Goal: Information Seeking & Learning: Learn about a topic

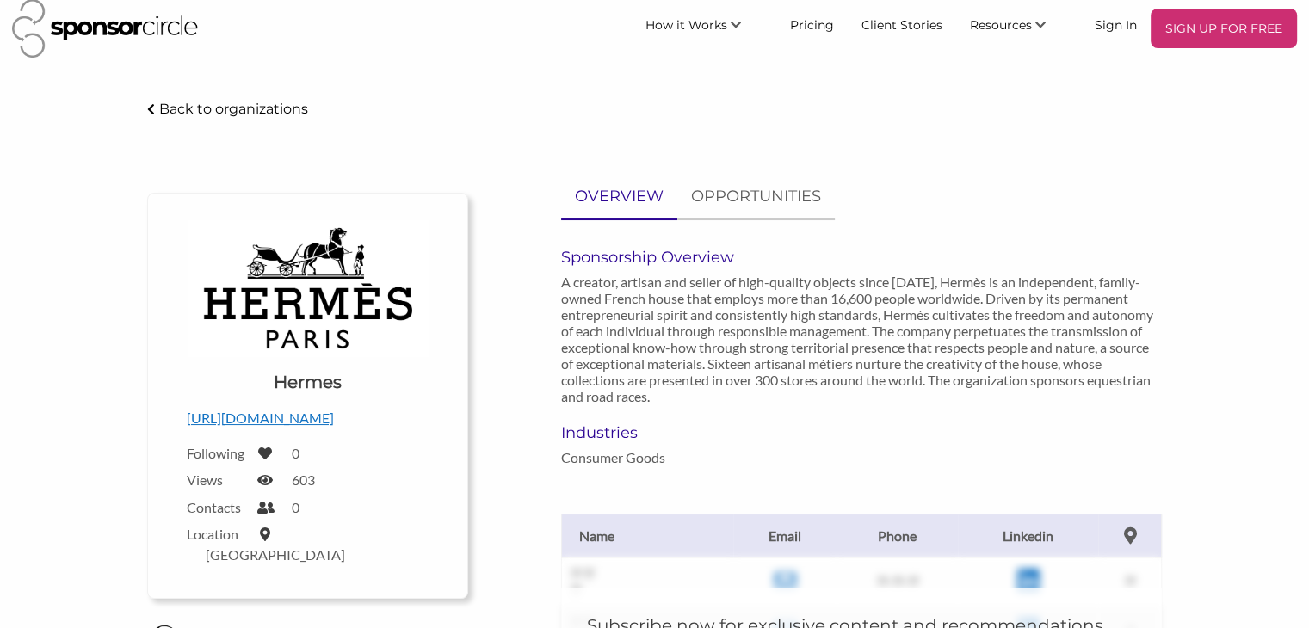
scroll to position [14, 0]
click at [761, 193] on p "OPPORTUNITIES" at bounding box center [756, 195] width 130 height 25
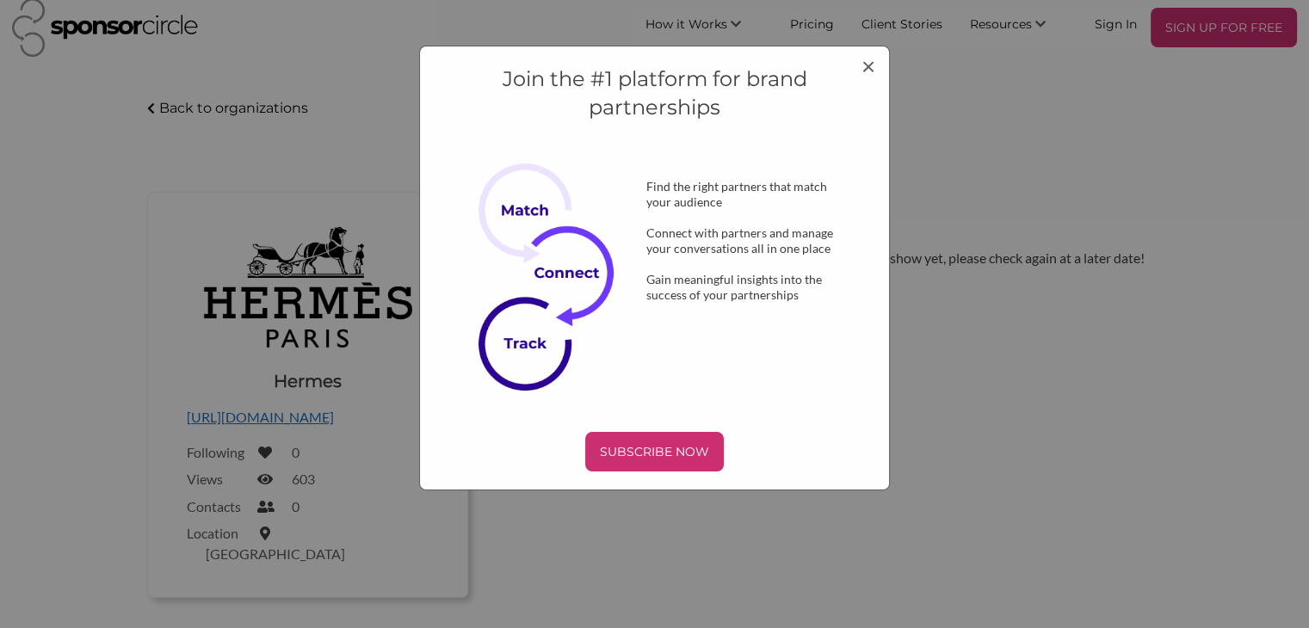
scroll to position [0, 0]
click at [606, 190] on body "SIGN UP FOR FREE How it Works For Suppliers and Sponsors For Events and Sports …" at bounding box center [654, 300] width 1309 height 628
click at [868, 67] on span "×" at bounding box center [868, 65] width 14 height 29
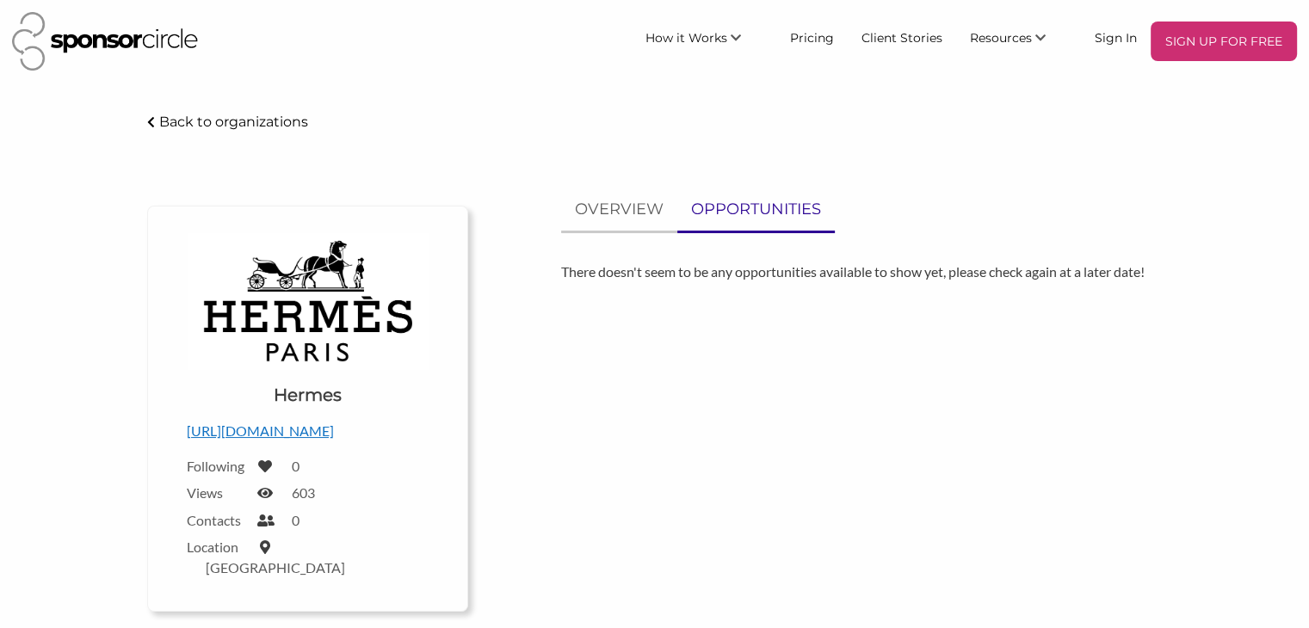
click at [211, 119] on p "Back to organizations" at bounding box center [233, 122] width 149 height 16
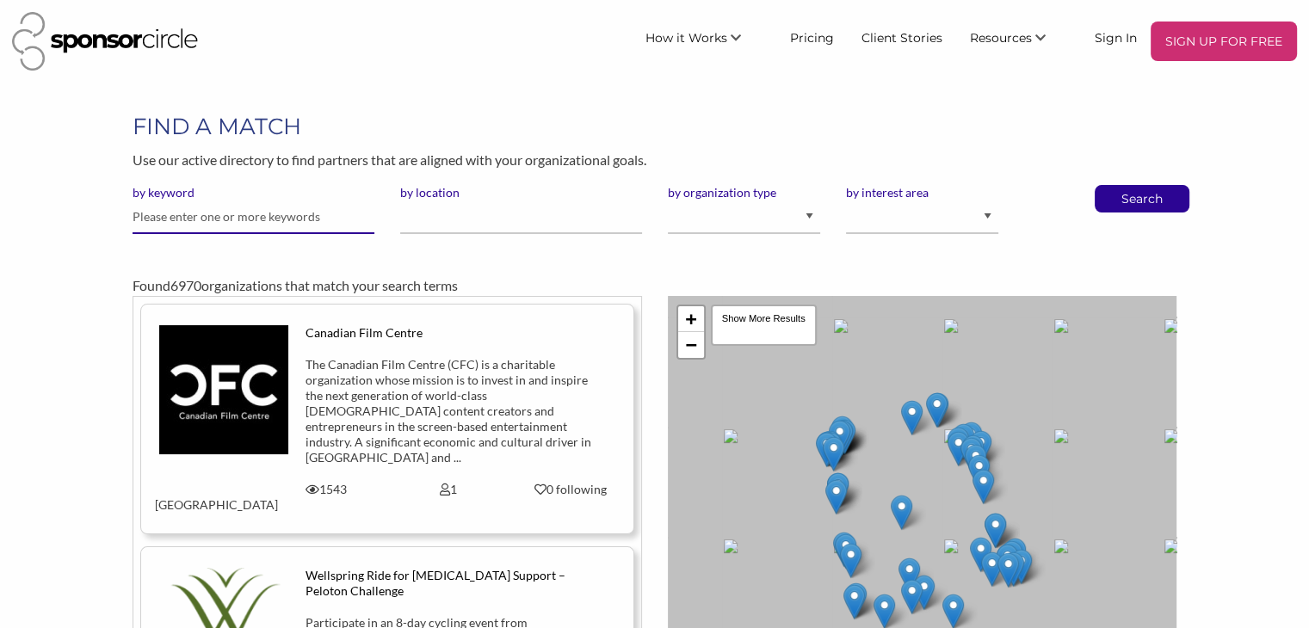
click at [147, 214] on input "text" at bounding box center [254, 217] width 242 height 34
type input "African Arts and Culture"
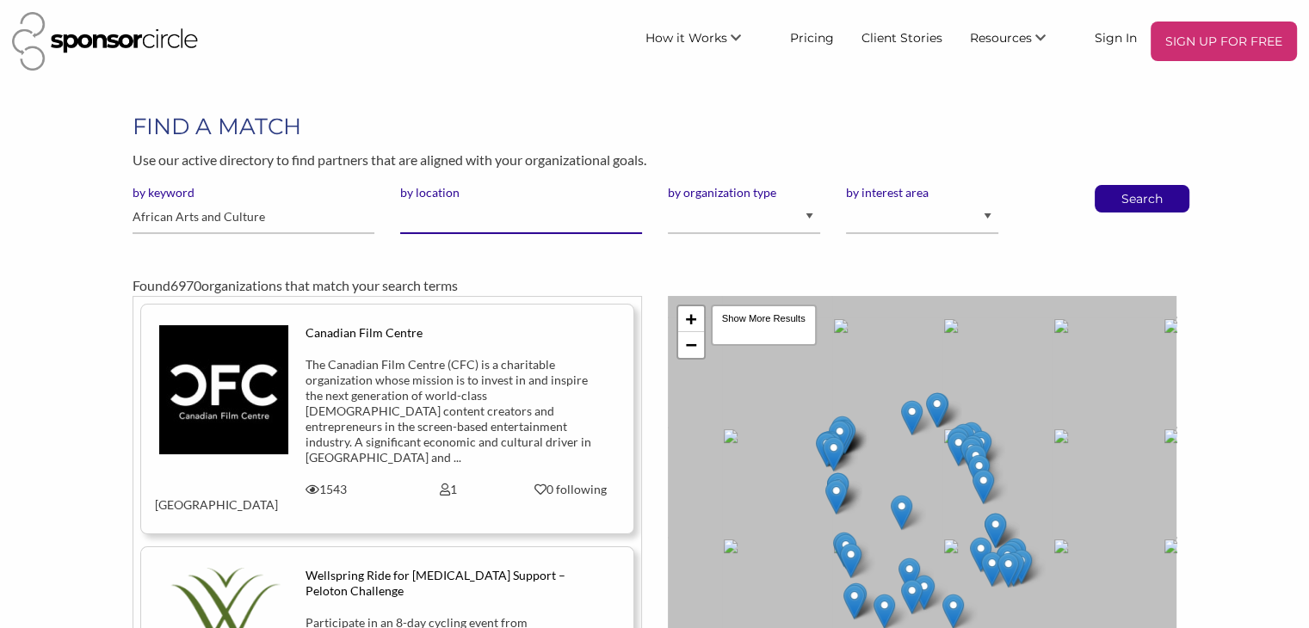
click at [431, 225] on input "by location" at bounding box center [521, 217] width 242 height 34
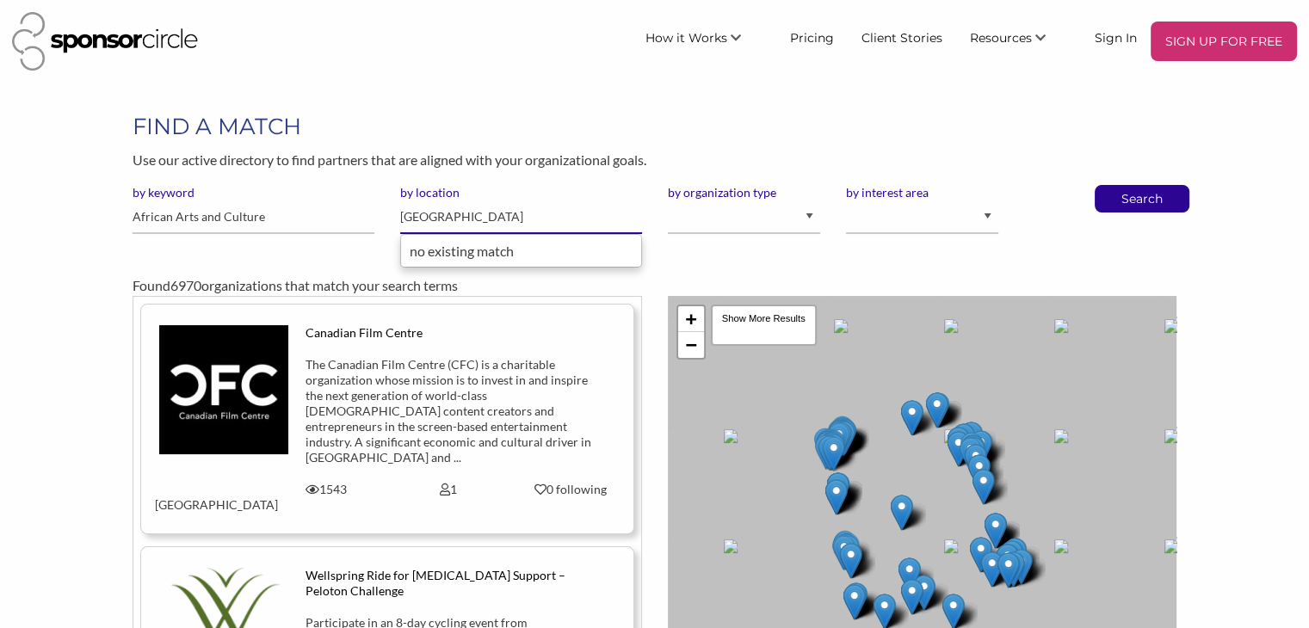
type input "Senegal"
click at [750, 248] on div "Found 6970 organizations that match your search terms" at bounding box center [654, 272] width 1069 height 48
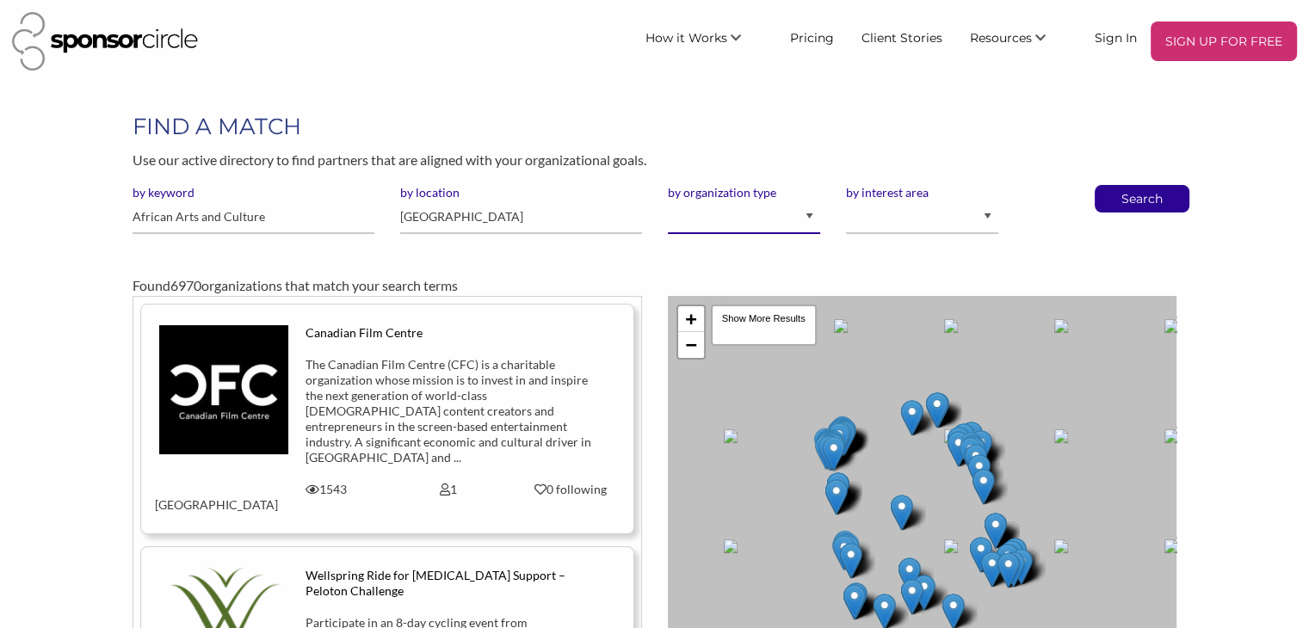
click at [813, 214] on select "I am an event organizer seeking new partnerships with suppliers, exhibitors or …" at bounding box center [744, 217] width 152 height 34
select select "Creator"
click at [668, 200] on select "I am an event organizer seeking new partnerships with suppliers, exhibitors or …" at bounding box center [744, 217] width 152 height 34
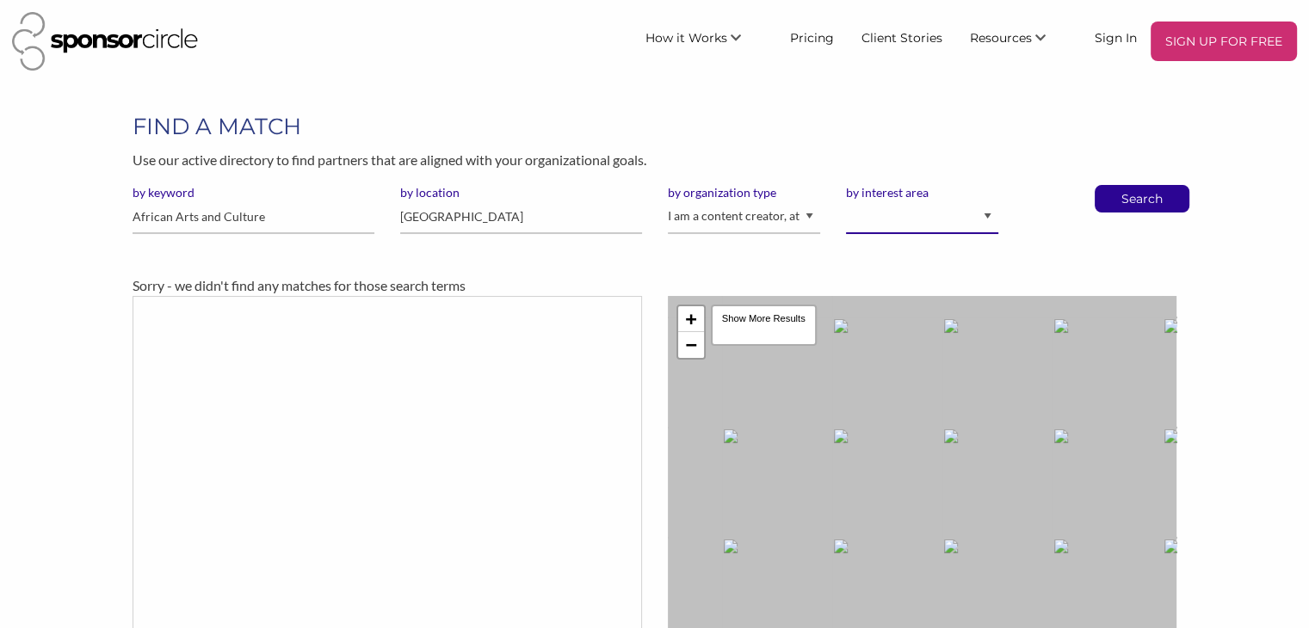
click at [989, 215] on select "Animal Welfare Arts and Culture Business and Entrepreneurship Community Diversi…" at bounding box center [922, 217] width 152 height 34
select select "1"
click at [846, 200] on select "Animal Welfare Arts and Culture Business and Entrepreneurship Community Diversi…" at bounding box center [922, 217] width 152 height 34
click at [215, 216] on input "African Arts and Culture" at bounding box center [254, 217] width 242 height 34
type input "Culture"
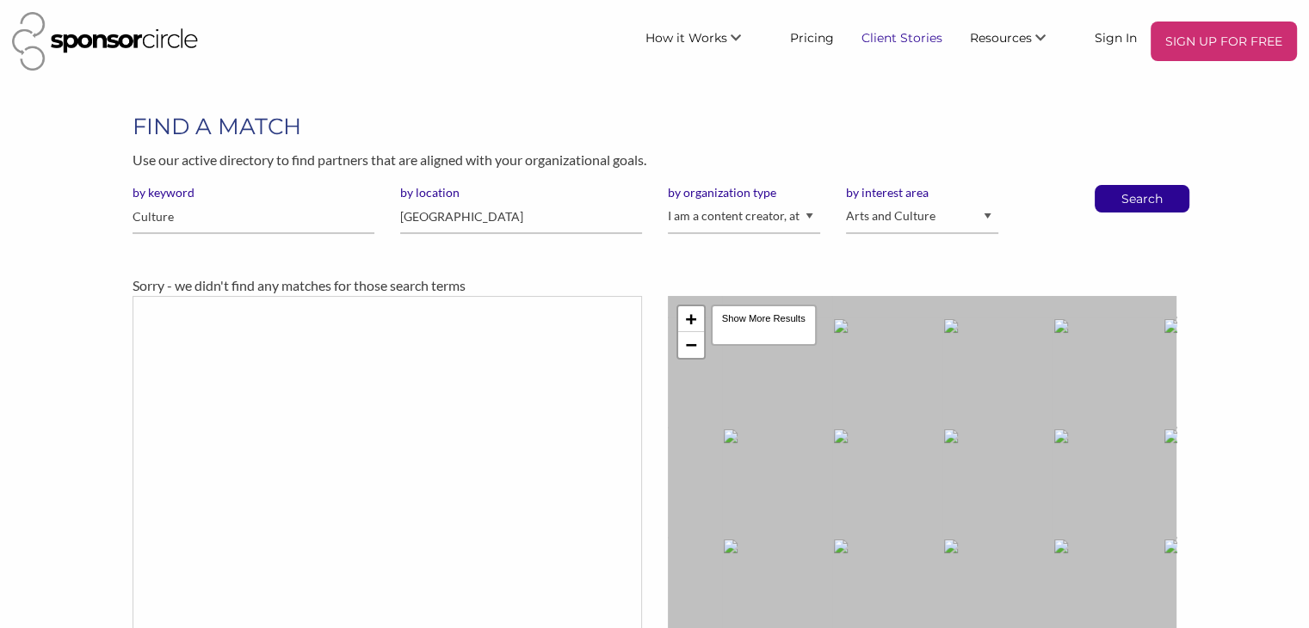
click at [910, 35] on link "Client Stories" at bounding box center [902, 37] width 108 height 31
click at [179, 218] on input "Culture" at bounding box center [254, 217] width 242 height 34
type input "C"
type input "A"
type input "Equine"
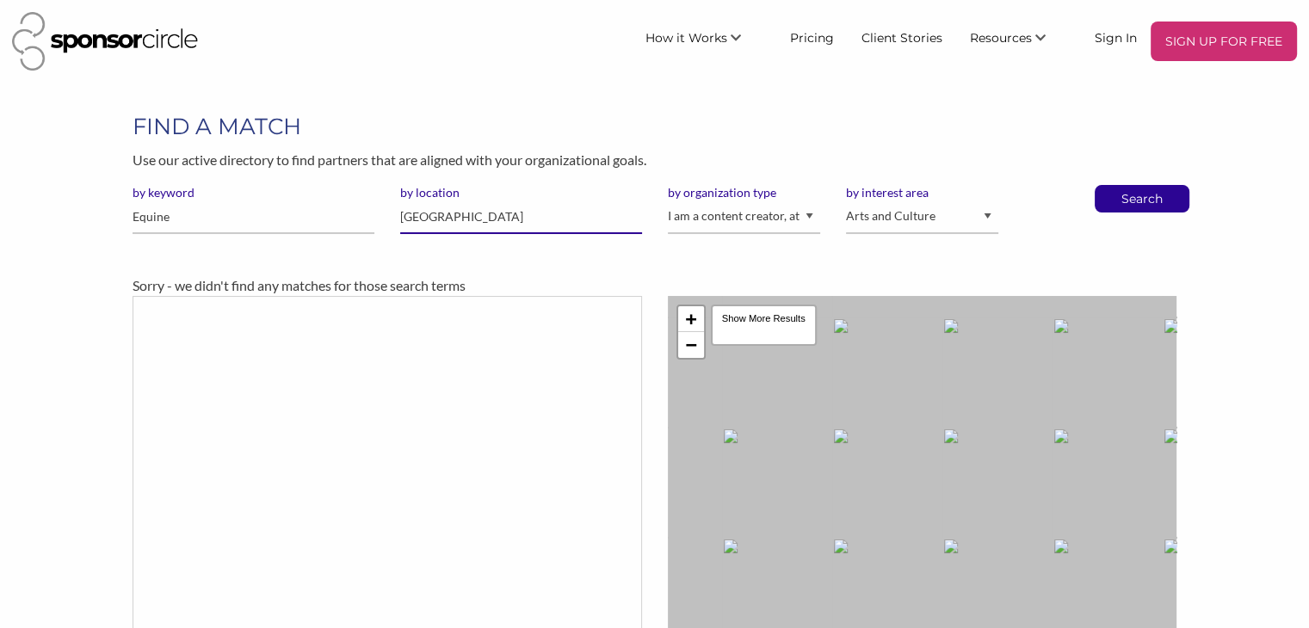
click at [446, 219] on input "Senegal" at bounding box center [521, 217] width 242 height 34
type input "S"
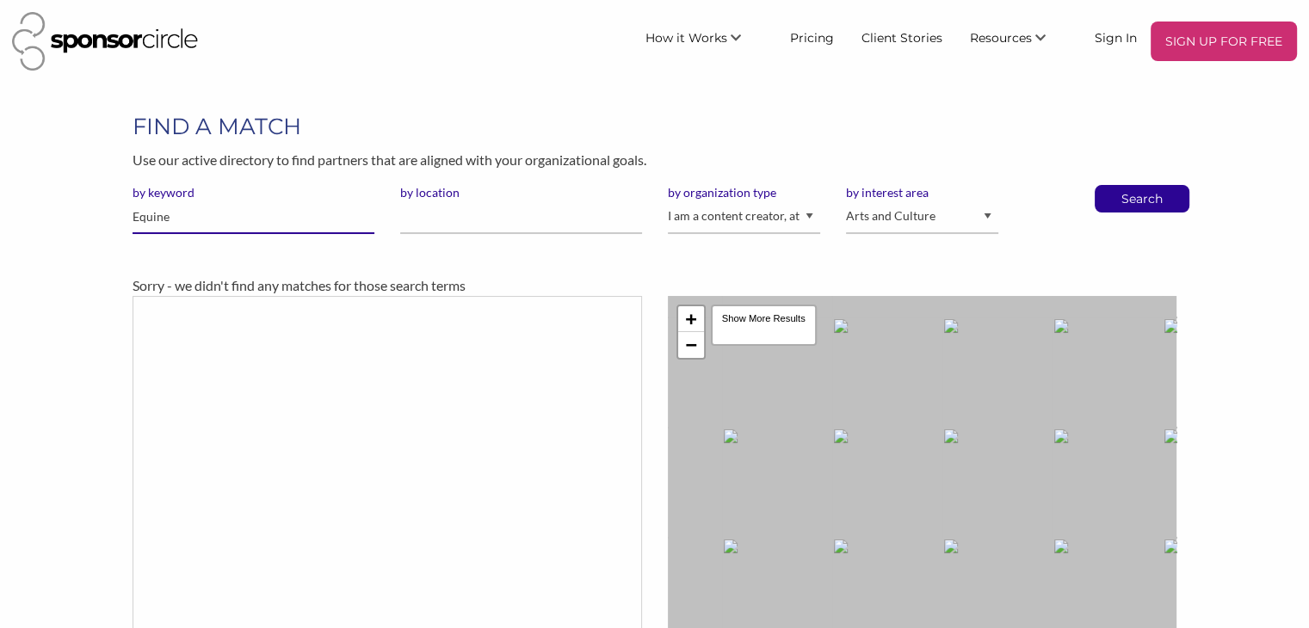
click at [173, 214] on input "Equine" at bounding box center [254, 217] width 242 height 34
type input "E"
type input "Horses and children"
click at [983, 213] on select "Animal Welfare Arts and Culture Business and Entrepreneurship Community Diversi…" at bounding box center [922, 217] width 152 height 34
select select "2"
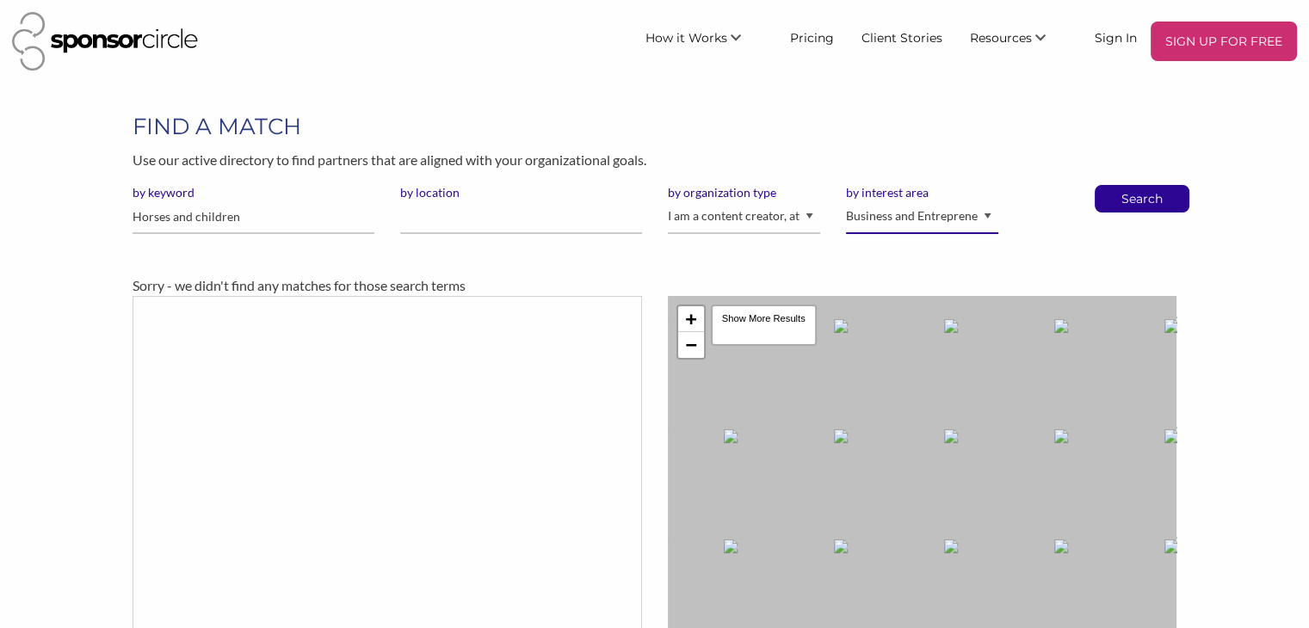
click at [846, 200] on select "Animal Welfare Arts and Culture Business and Entrepreneurship Community Diversi…" at bounding box center [922, 217] width 152 height 34
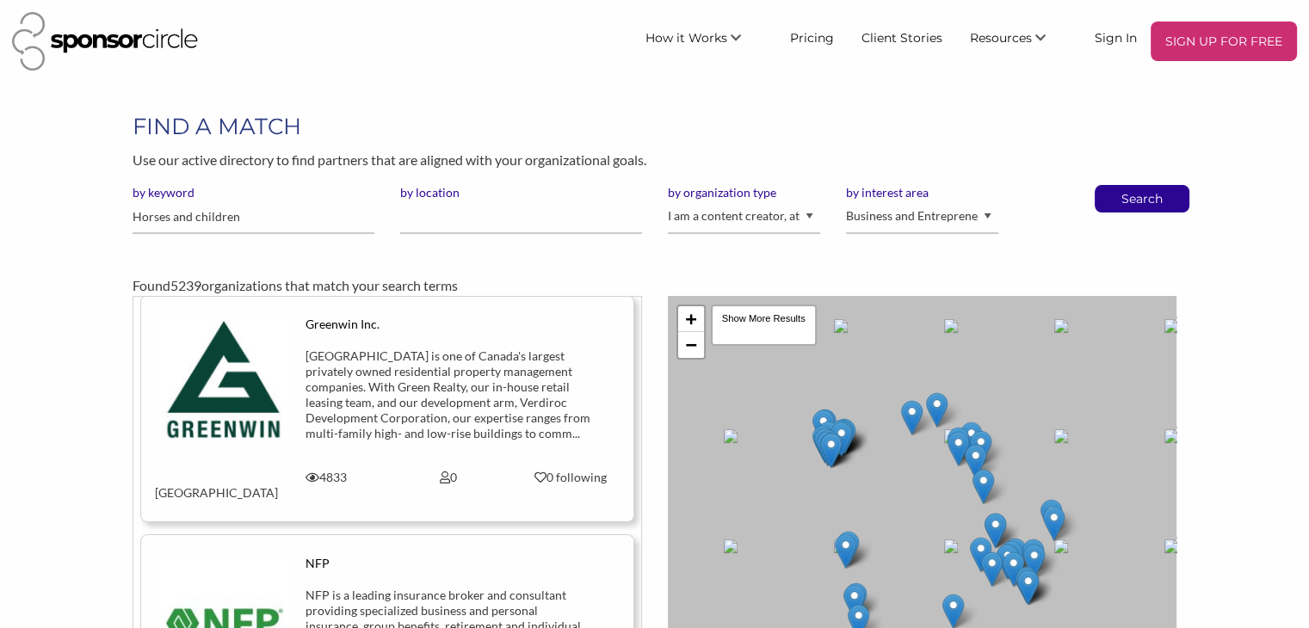
scroll to position [738, 0]
click at [416, 224] on input "by location" at bounding box center [521, 217] width 242 height 34
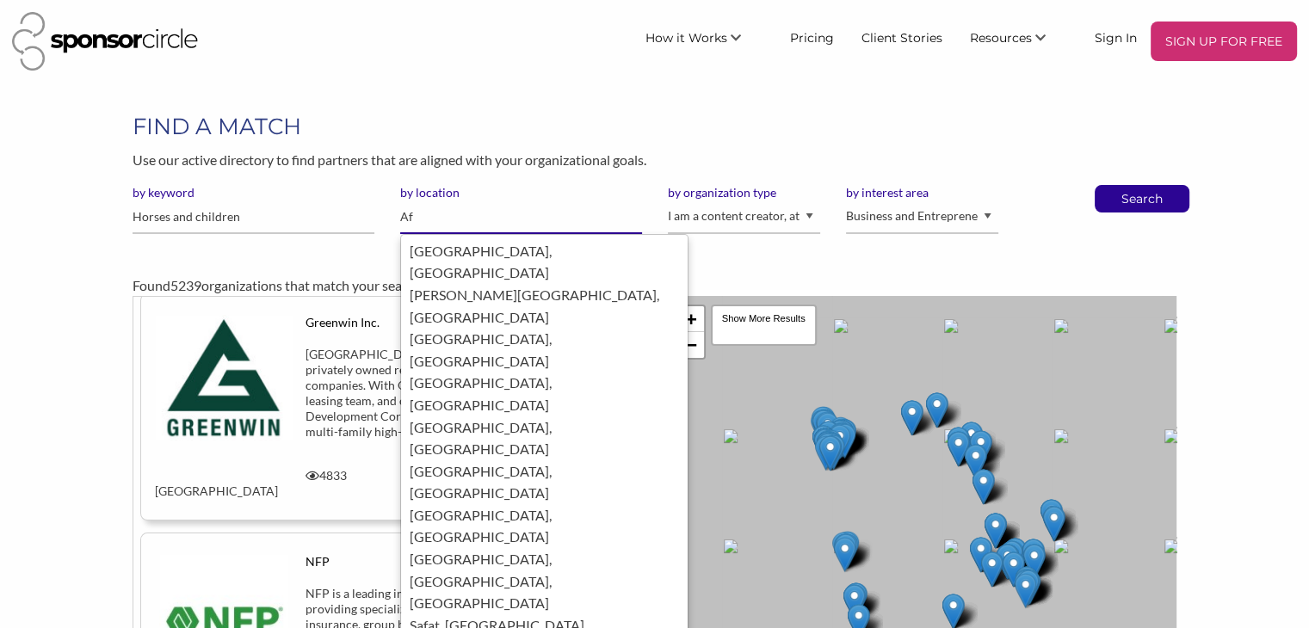
type input "A"
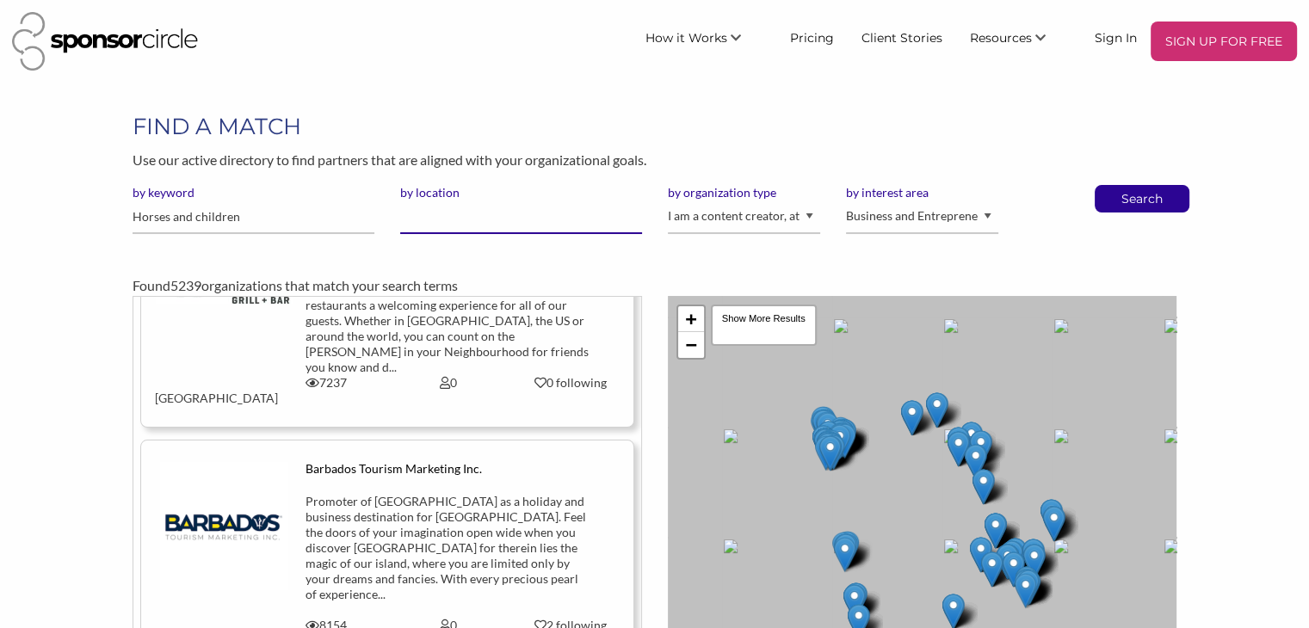
scroll to position [4355, 0]
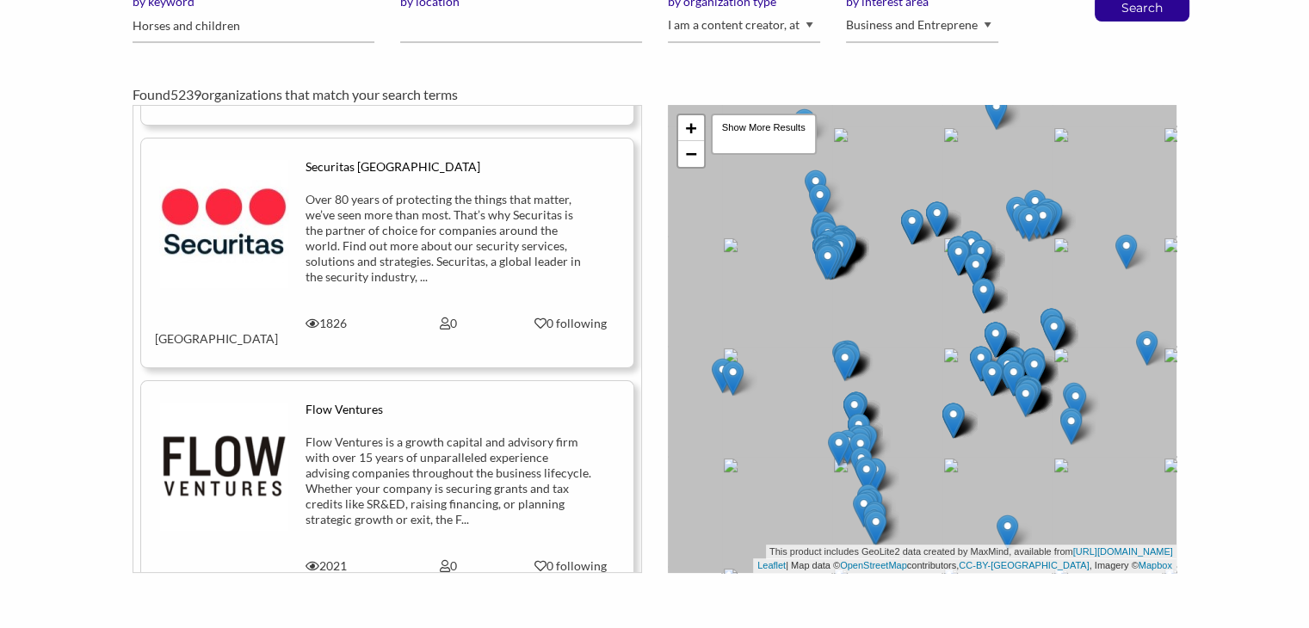
scroll to position [0, 0]
